Goal: Communication & Community: Ask a question

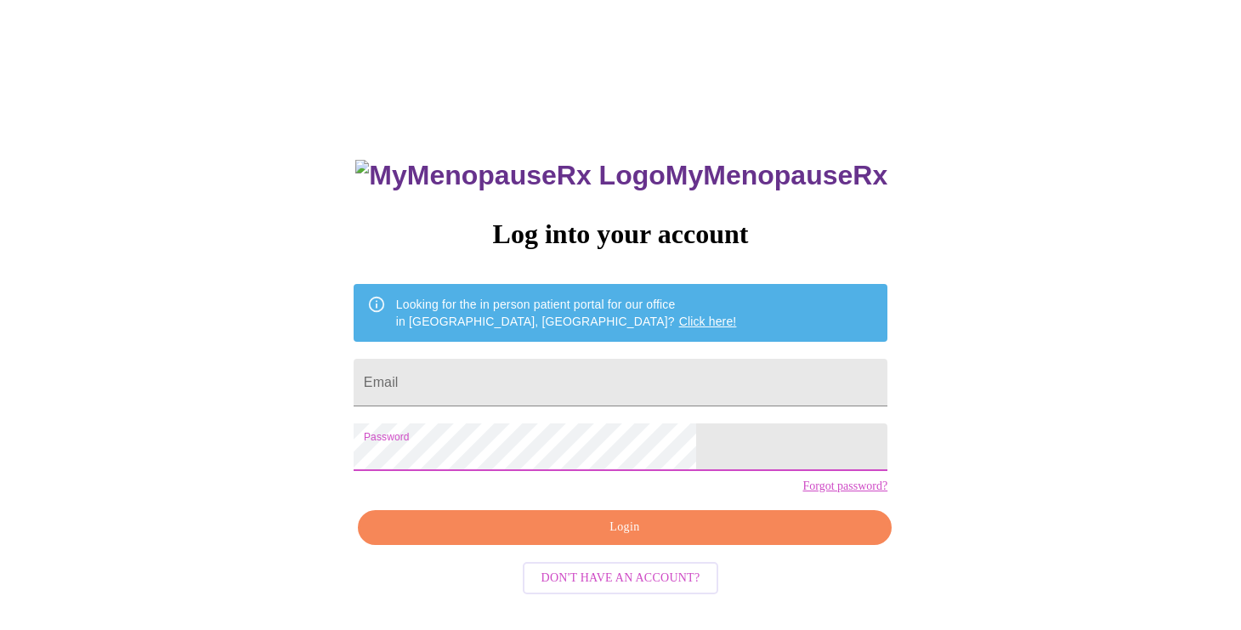
scroll to position [17, 0]
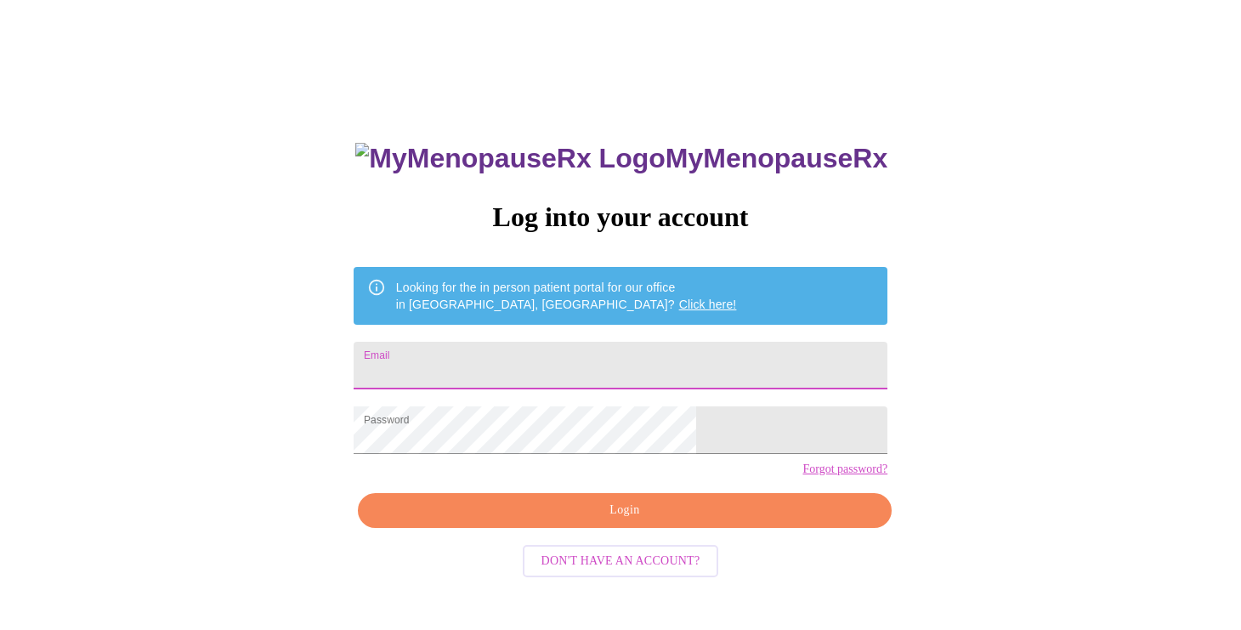
click at [552, 361] on input "Email" at bounding box center [620, 366] width 534 height 48
type input "[EMAIL_ADDRESS][DOMAIN_NAME]"
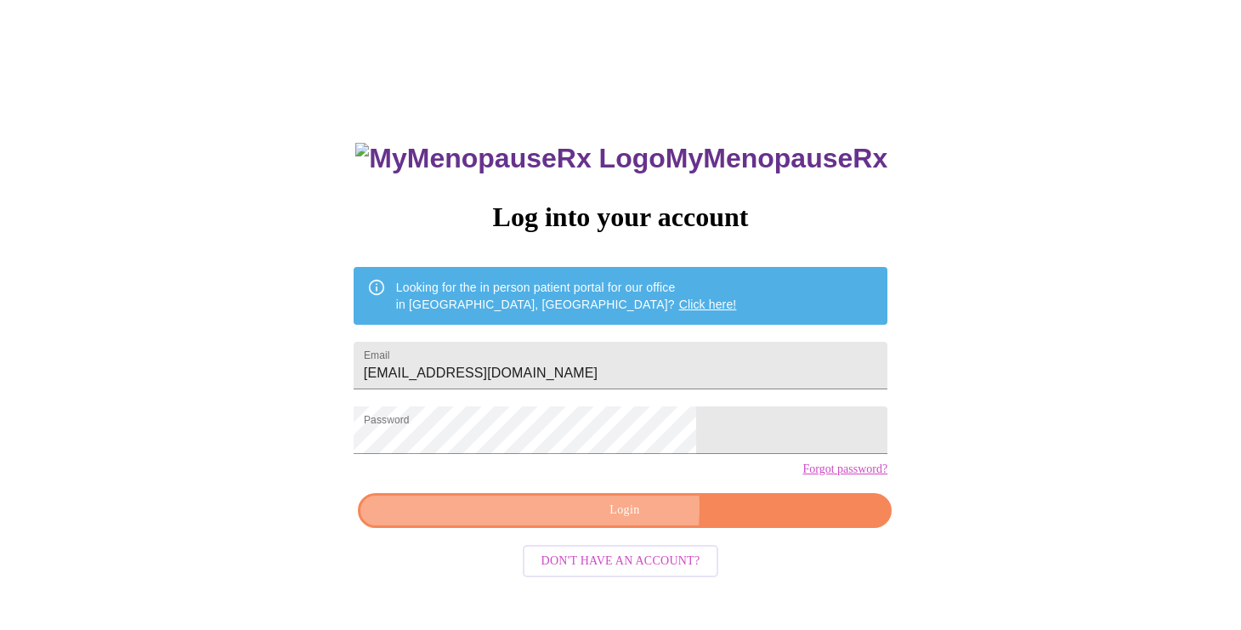
click at [589, 521] on span "Login" at bounding box center [624, 510] width 495 height 21
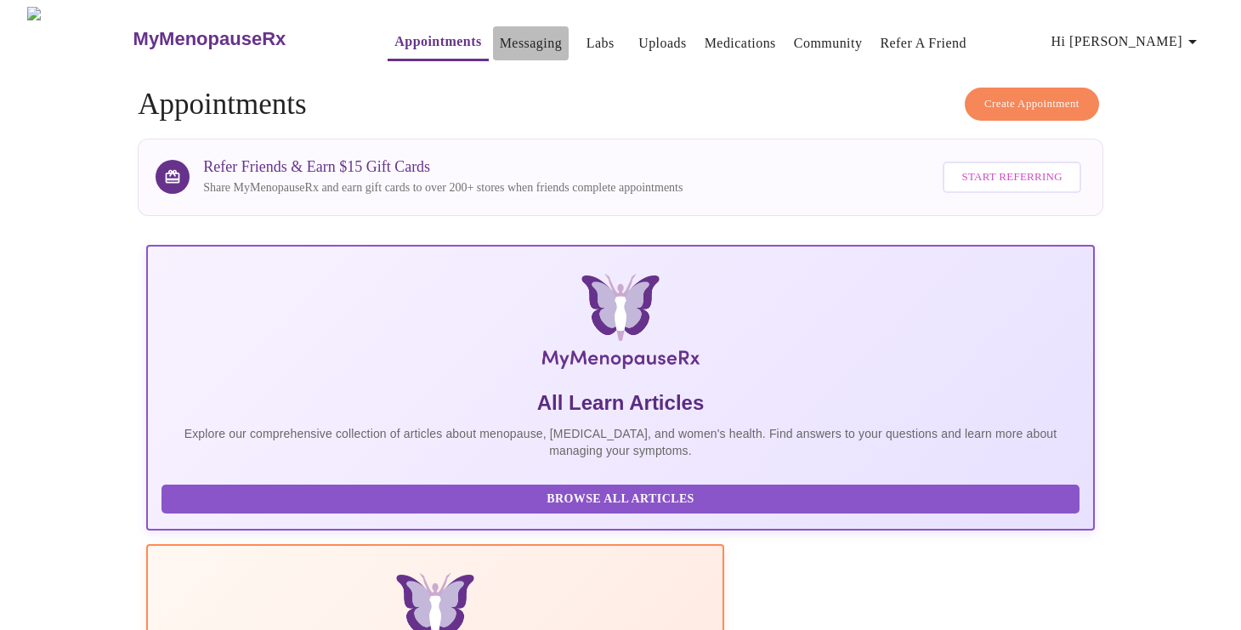
click at [500, 37] on link "Messaging" at bounding box center [531, 43] width 62 height 24
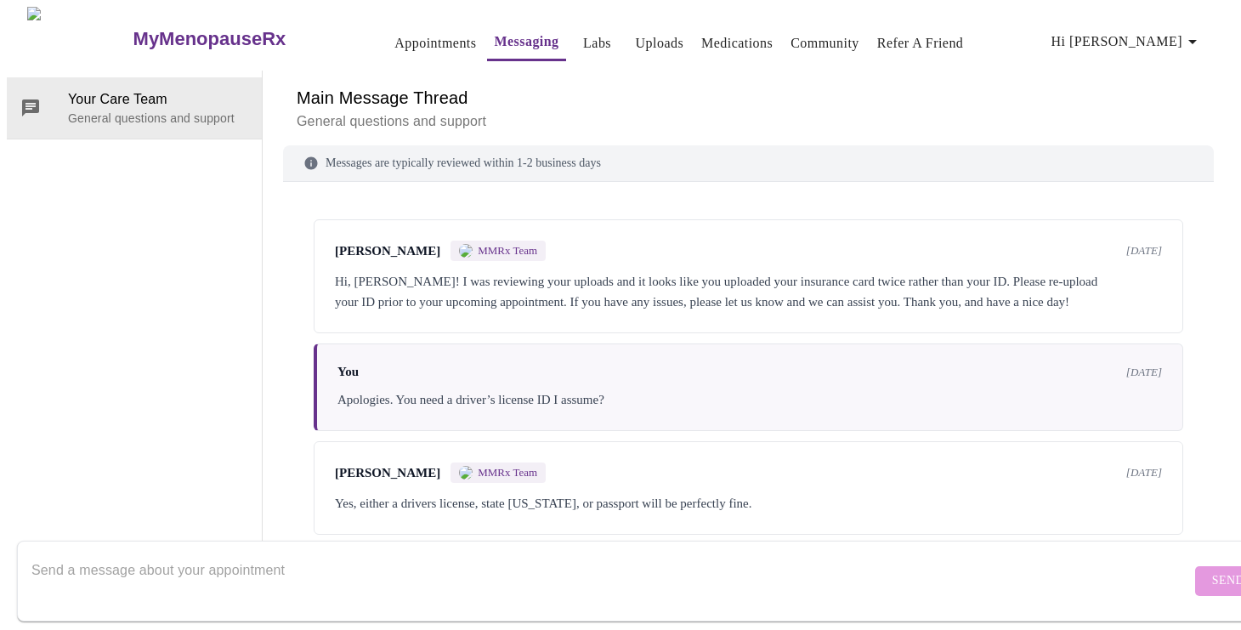
scroll to position [4987, 0]
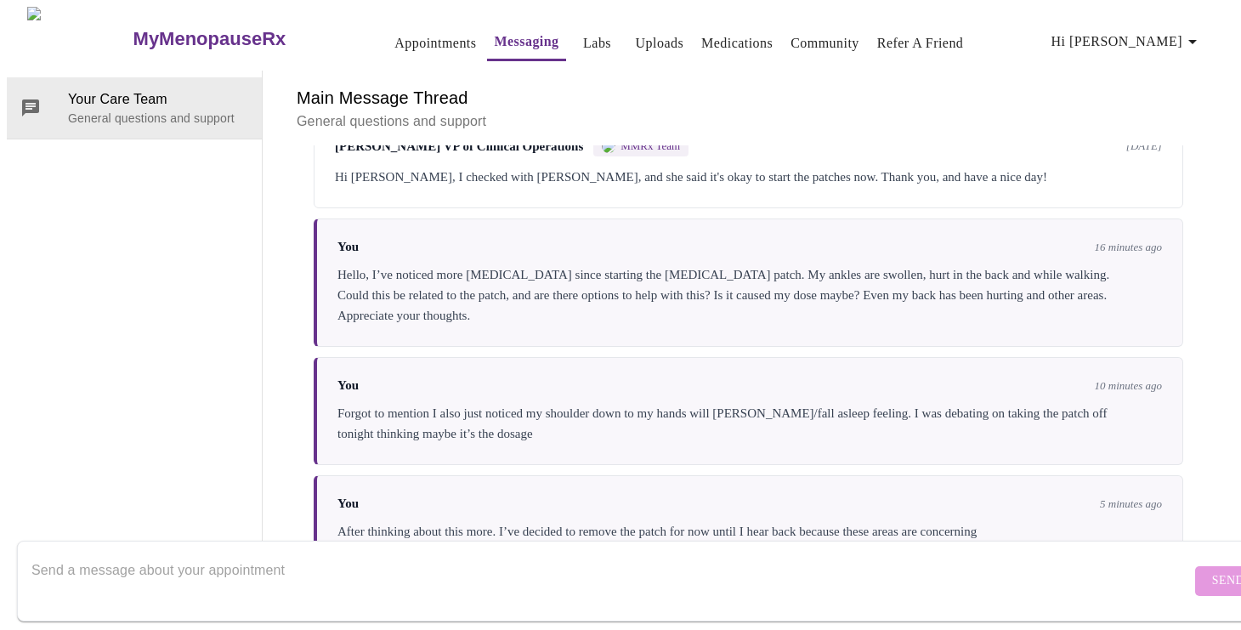
click at [1145, 357] on div "You 10 minutes ago Forgot to mention I also just noticed my shoulder down to my…" at bounding box center [748, 411] width 869 height 108
click at [1127, 403] on div "Forgot to mention I also just noticed my shoulder down to my hands will [PERSON…" at bounding box center [749, 423] width 824 height 41
click at [941, 403] on div "Forgot to mention I also just noticed my shoulder down to my hands will [PERSON…" at bounding box center [749, 423] width 824 height 41
click at [1131, 264] on div "Hello, I’ve noticed more [MEDICAL_DATA] since starting the [MEDICAL_DATA] patch…" at bounding box center [749, 294] width 824 height 61
click at [1130, 264] on div "Hello, I’ve noticed more [MEDICAL_DATA] since starting the [MEDICAL_DATA] patch…" at bounding box center [749, 294] width 824 height 61
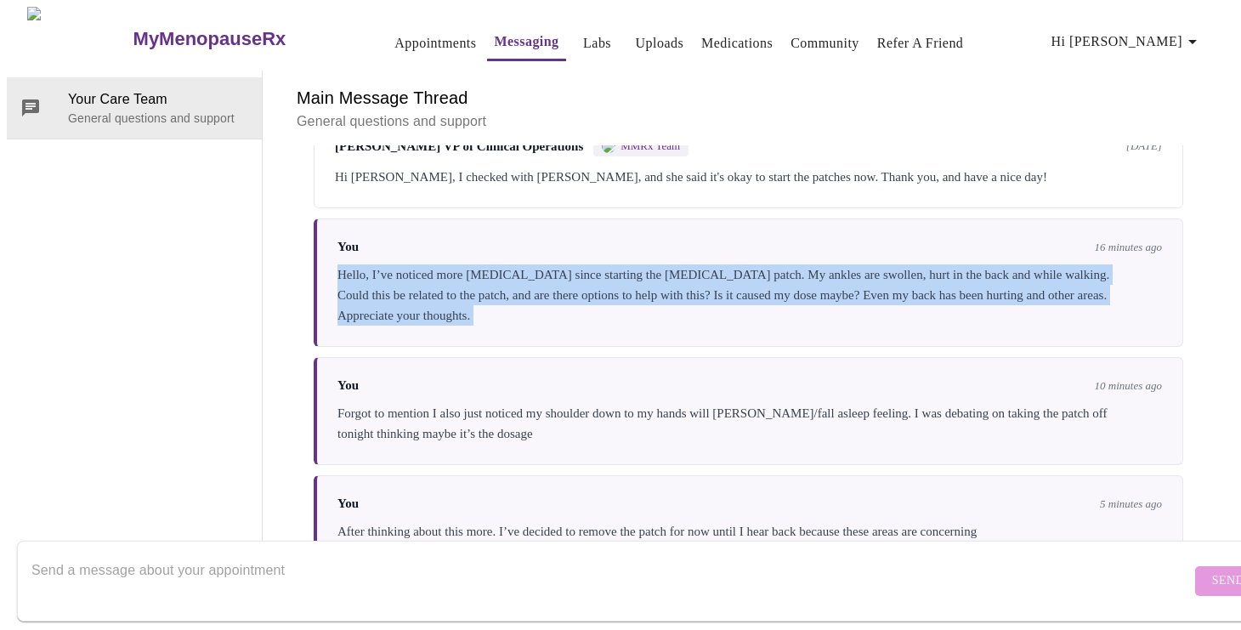
click at [1130, 264] on div "Hello, I’ve noticed more [MEDICAL_DATA] since starting the [MEDICAL_DATA] patch…" at bounding box center [749, 294] width 824 height 61
